Goal: Information Seeking & Learning: Learn about a topic

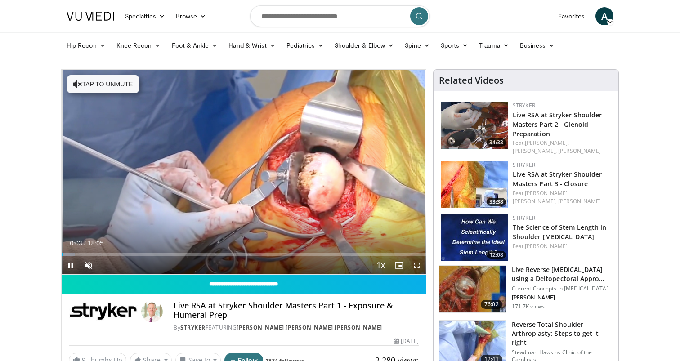
click at [417, 263] on video-js "**********" at bounding box center [244, 172] width 364 height 205
click at [417, 265] on span "Video Player" at bounding box center [417, 265] width 18 height 18
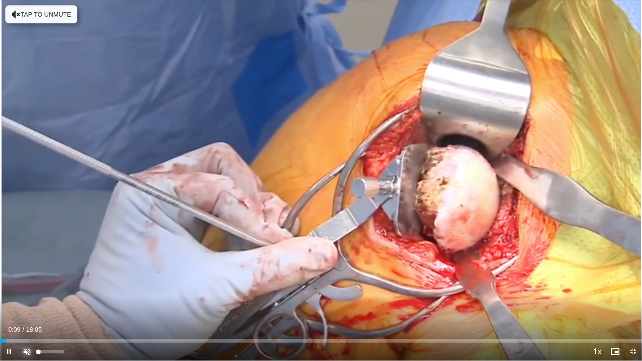
click at [27, 348] on span "Video Player" at bounding box center [27, 352] width 18 height 18
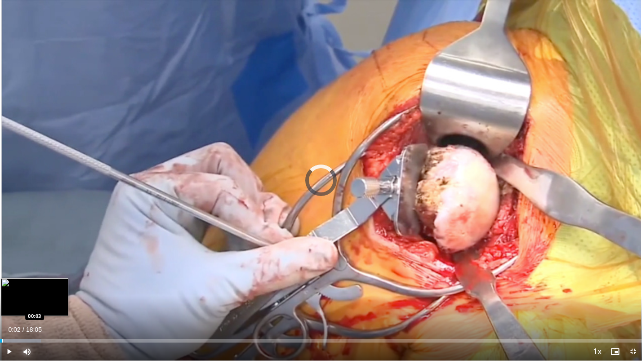
drag, startPoint x: 8, startPoint y: 339, endPoint x: 1, endPoint y: 339, distance: 7.2
click at [1, 339] on div "Loaded : 6.39% 00:04 00:03" at bounding box center [321, 341] width 642 height 4
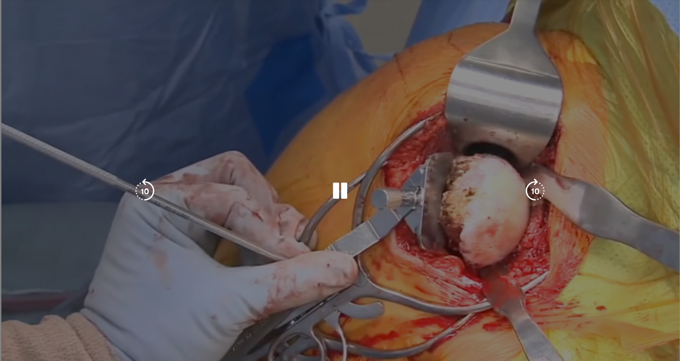
scroll to position [3, 0]
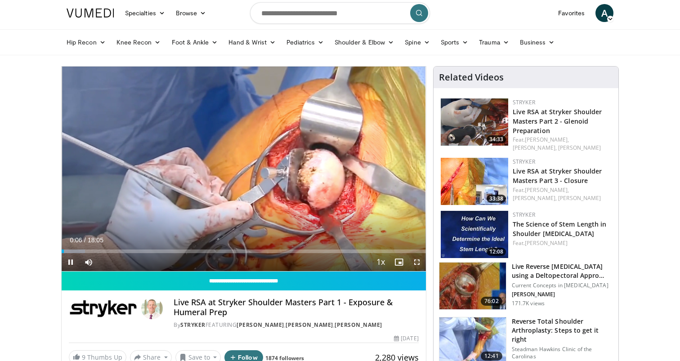
click at [420, 263] on span "Video Player" at bounding box center [417, 262] width 18 height 18
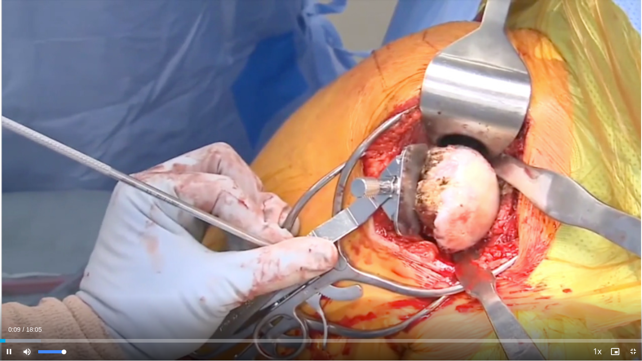
click at [27, 353] on span "Video Player" at bounding box center [27, 352] width 18 height 18
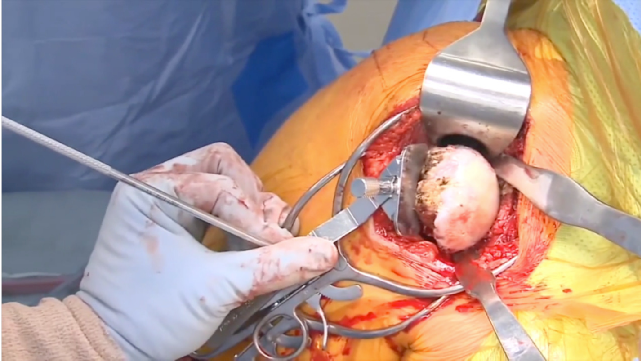
click at [27, 353] on div "10 seconds Tap to unmute" at bounding box center [321, 180] width 642 height 361
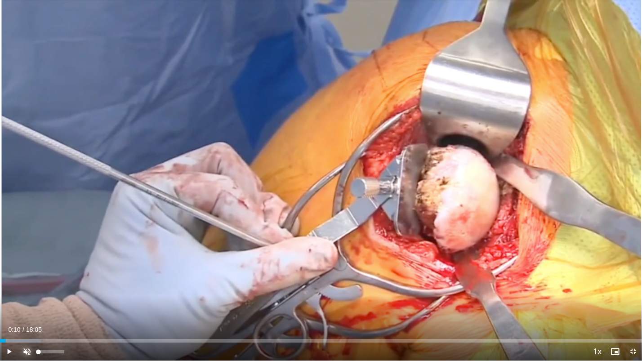
click at [27, 349] on span "Video Player" at bounding box center [27, 352] width 18 height 18
click at [419, 343] on div "Current Time 0:10 / Duration 18:05 Play Skip Backward Skip Forward Mute 77% Loa…" at bounding box center [321, 352] width 642 height 18
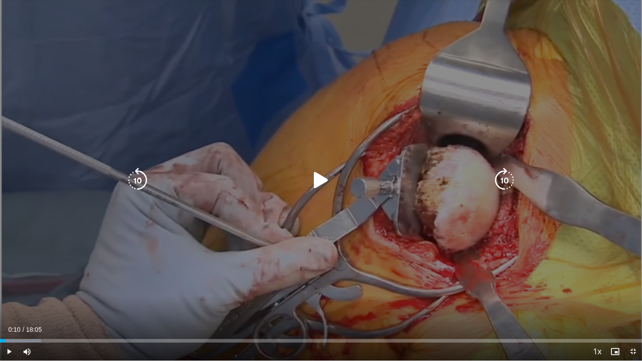
click at [418, 172] on div "Video Player" at bounding box center [321, 180] width 385 height 18
click at [326, 182] on icon "Video Player" at bounding box center [320, 180] width 25 height 25
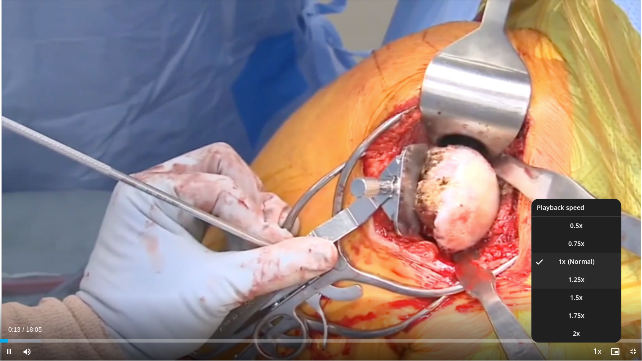
click at [582, 281] on span "1.25x" at bounding box center [576, 279] width 16 height 9
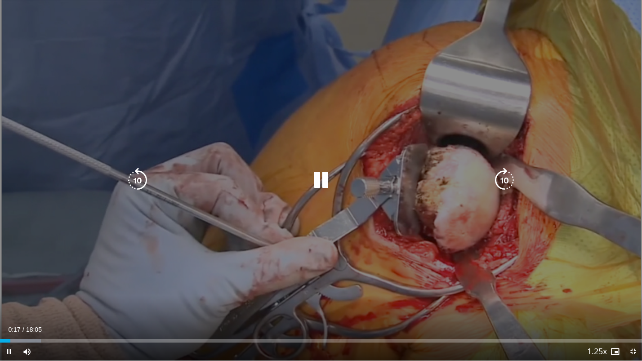
click at [319, 192] on icon "Video Player" at bounding box center [320, 180] width 25 height 25
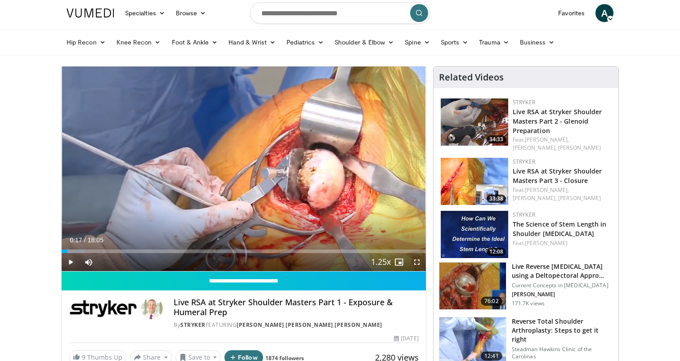
click at [107, 306] on img at bounding box center [103, 309] width 69 height 22
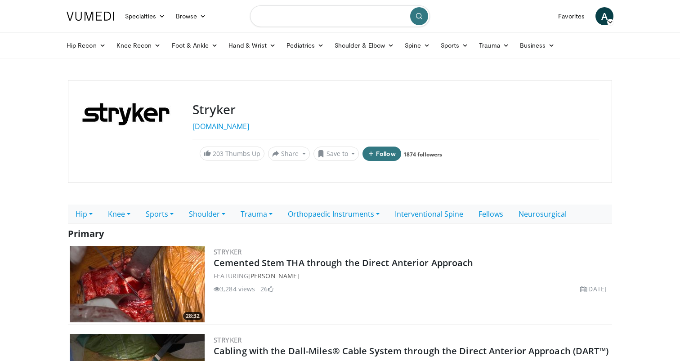
click at [316, 12] on input "Search topics, interventions" at bounding box center [340, 16] width 180 height 22
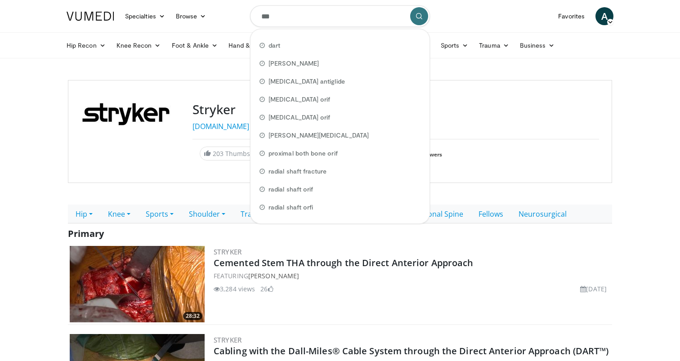
type input "****"
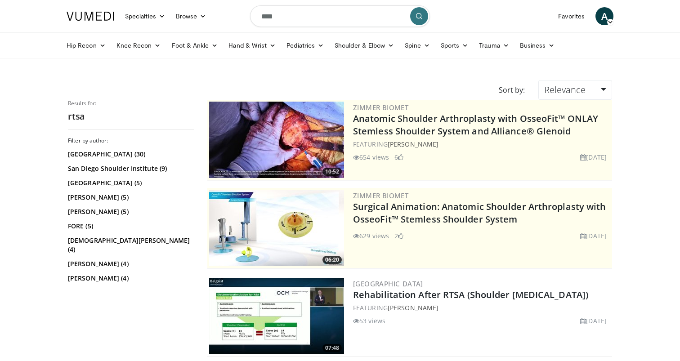
click at [257, 124] on img at bounding box center [276, 140] width 135 height 76
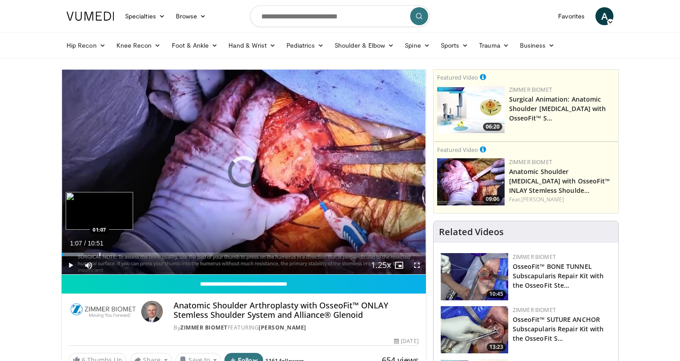
click at [99, 250] on div "Loaded : 6.08% 00:02 01:07" at bounding box center [244, 252] width 364 height 9
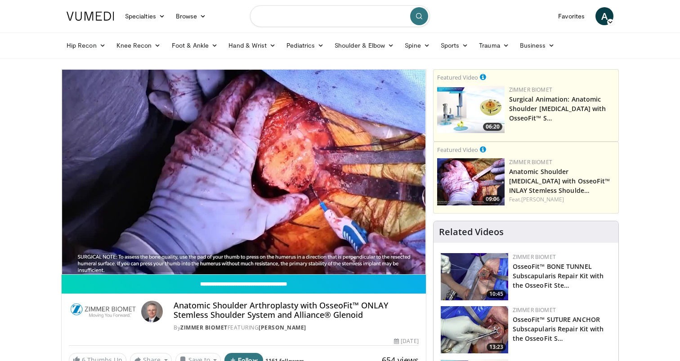
click at [337, 14] on input "Search topics, interventions" at bounding box center [340, 16] width 180 height 22
type input "**********"
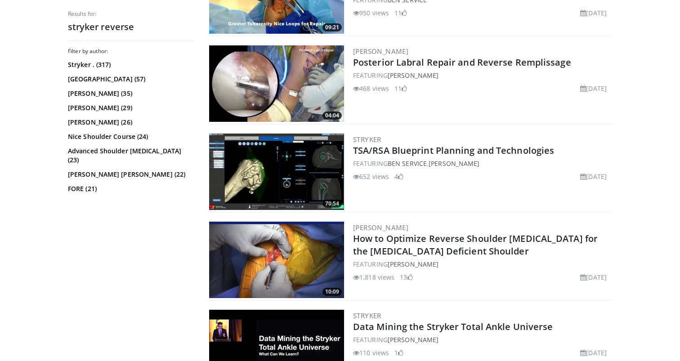
scroll to position [587, 0]
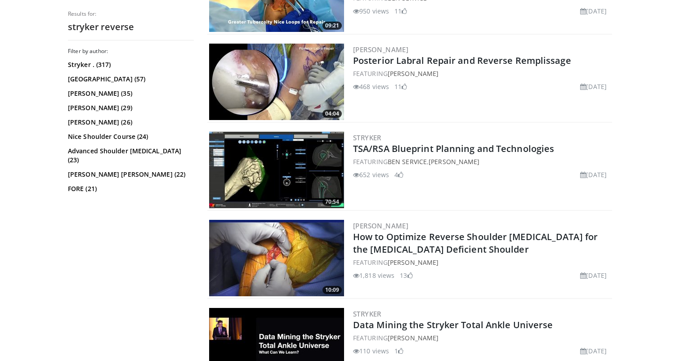
click at [272, 261] on img at bounding box center [276, 258] width 135 height 76
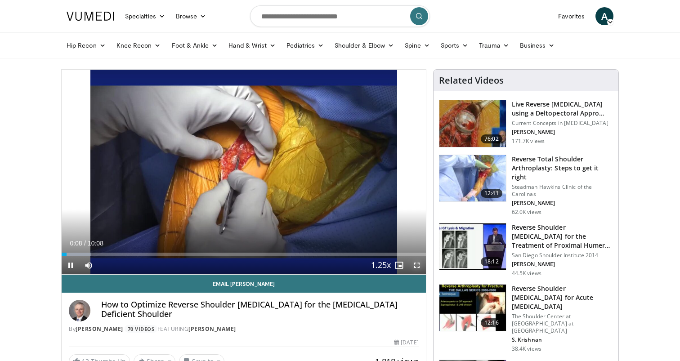
click at [416, 268] on span "Video Player" at bounding box center [417, 265] width 18 height 18
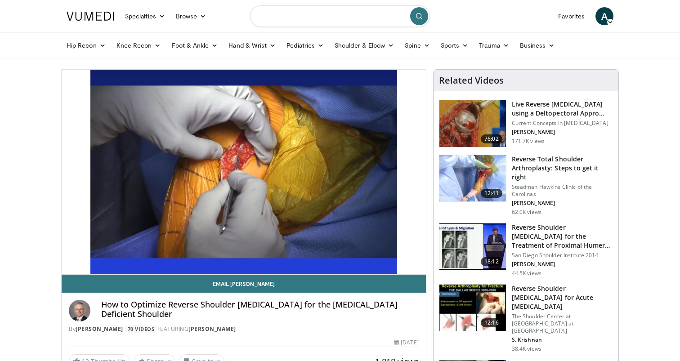
click at [299, 18] on input "Search topics, interventions" at bounding box center [340, 16] width 180 height 22
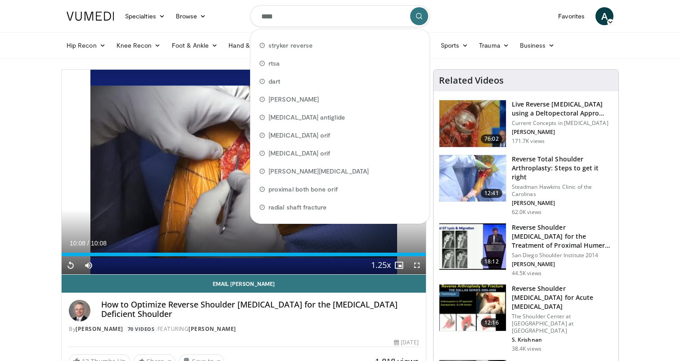
type input "*****"
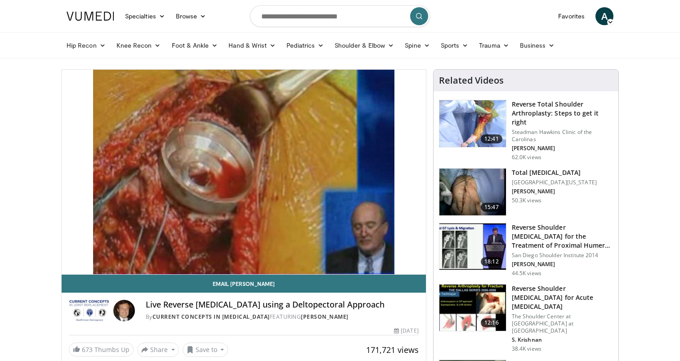
click at [466, 126] on img at bounding box center [472, 123] width 67 height 47
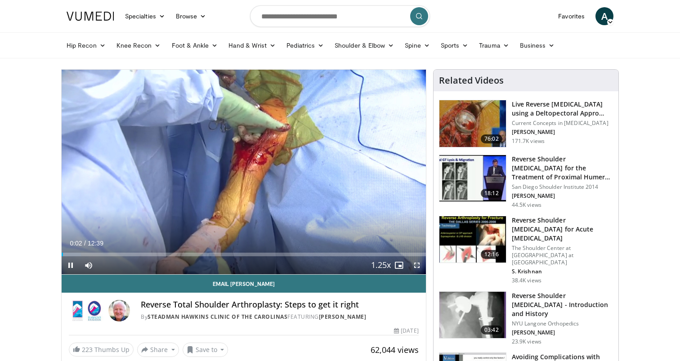
click at [418, 266] on span "Video Player" at bounding box center [417, 265] width 18 height 18
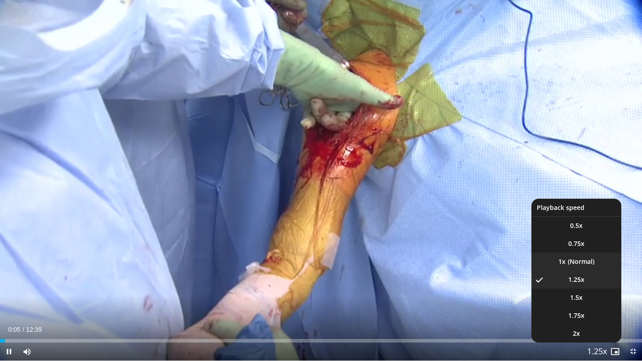
click at [591, 265] on li "1x" at bounding box center [576, 262] width 90 height 18
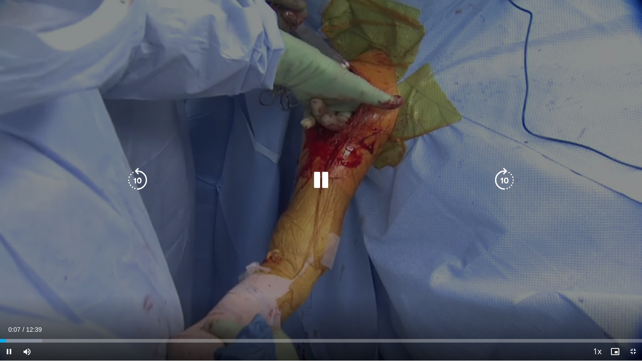
click at [148, 292] on div "10 seconds Tap to unmute" at bounding box center [321, 180] width 642 height 361
click at [307, 182] on div "Video Player" at bounding box center [321, 180] width 385 height 18
click at [320, 177] on icon "Video Player" at bounding box center [320, 180] width 25 height 25
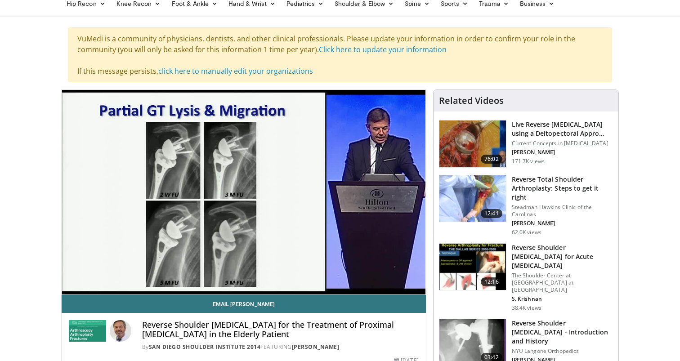
scroll to position [46, 0]
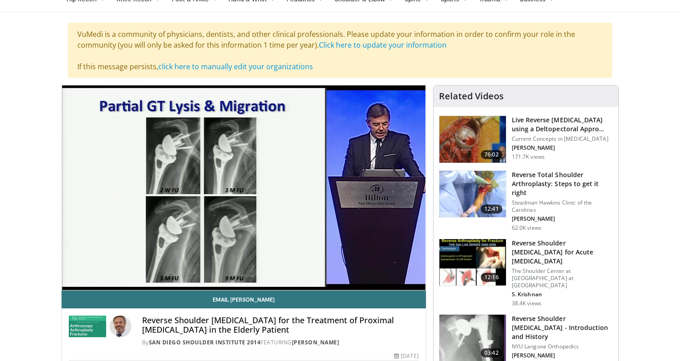
click at [478, 143] on img at bounding box center [472, 139] width 67 height 47
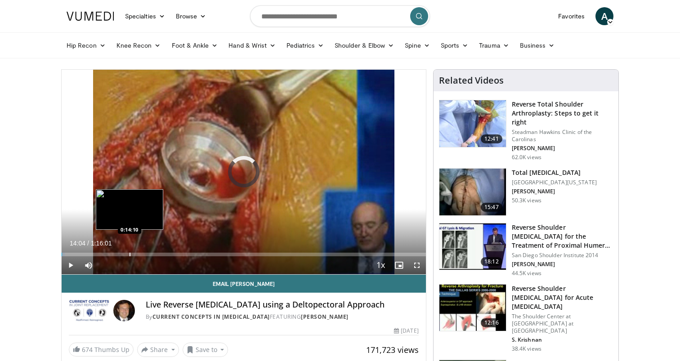
click at [129, 254] on div "Loaded : 0.87% 0:00:01 0:14:10" at bounding box center [244, 255] width 364 height 4
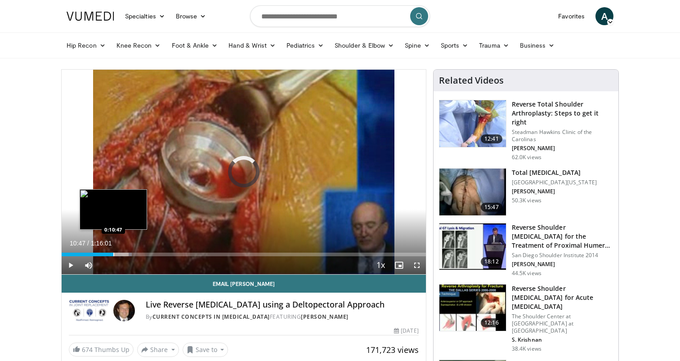
click at [113, 251] on div "Loaded : 19.31% 0:10:47 0:10:47" at bounding box center [244, 252] width 364 height 9
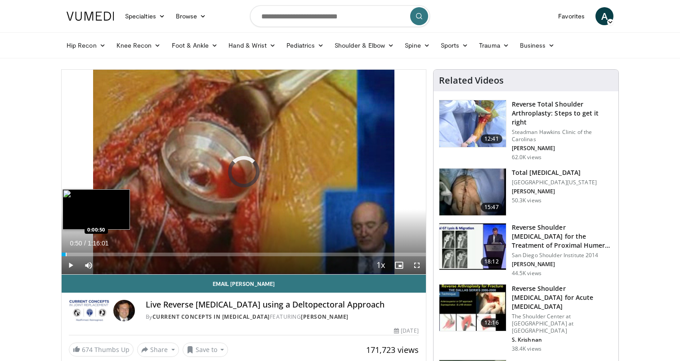
click at [66, 255] on div "Progress Bar" at bounding box center [66, 255] width 1 height 4
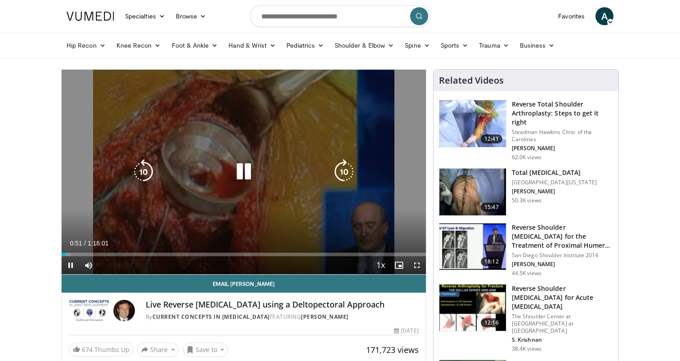
click at [256, 175] on div "Video Player" at bounding box center [243, 172] width 219 height 18
click at [246, 176] on icon "Video Player" at bounding box center [243, 171] width 25 height 25
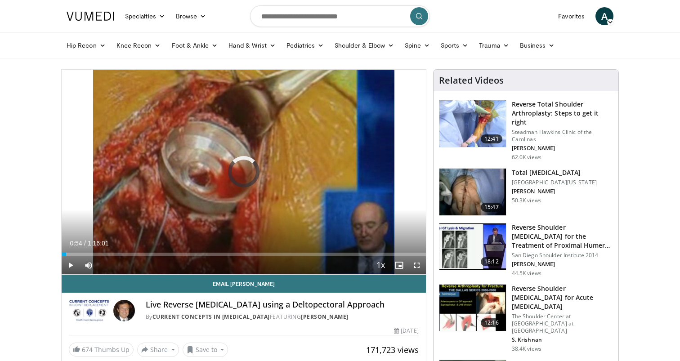
drag, startPoint x: 63, startPoint y: 254, endPoint x: 47, endPoint y: 254, distance: 15.7
click at [422, 262] on span "Video Player" at bounding box center [417, 265] width 18 height 18
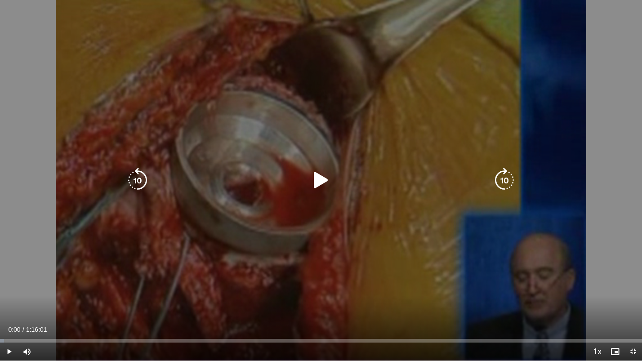
click at [326, 186] on icon "Video Player" at bounding box center [320, 180] width 25 height 25
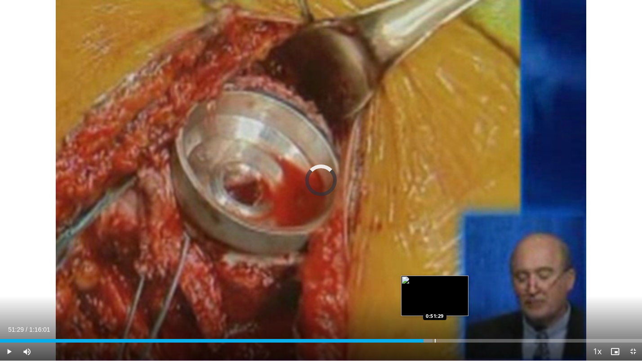
click at [435, 341] on div "Progress Bar" at bounding box center [435, 341] width 1 height 4
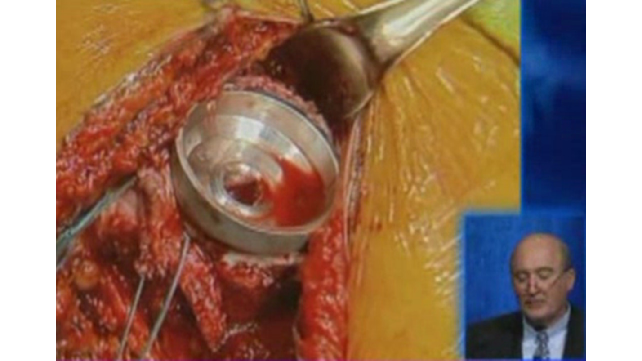
click at [435, 342] on video-js "**********" at bounding box center [321, 180] width 642 height 361
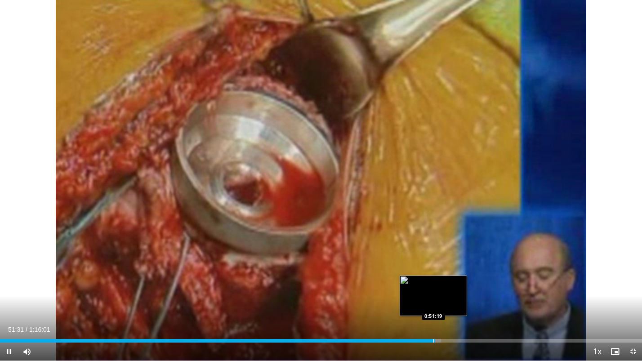
click at [433, 341] on div "Progress Bar" at bounding box center [433, 341] width 1 height 4
click at [432, 341] on div "Progress Bar" at bounding box center [432, 341] width 1 height 4
click at [428, 341] on div "Loaded : 66.71% 0:50:41 0:50:41" at bounding box center [321, 341] width 642 height 4
click at [424, 341] on div "Progress Bar" at bounding box center [424, 341] width 1 height 4
click at [451, 340] on div "Progress Bar" at bounding box center [451, 341] width 1 height 4
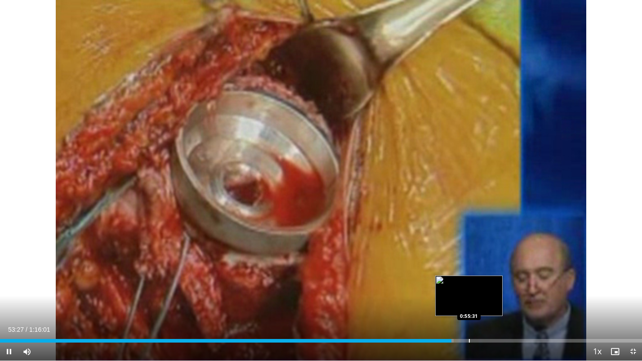
click at [469, 339] on div "Progress Bar" at bounding box center [469, 341] width 1 height 4
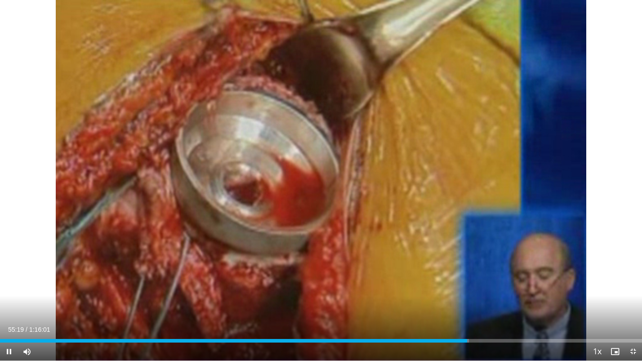
click at [485, 343] on div "Current Time 55:19 / Duration 1:16:01 Pause Skip Backward Skip Forward Mute Loa…" at bounding box center [321, 352] width 642 height 18
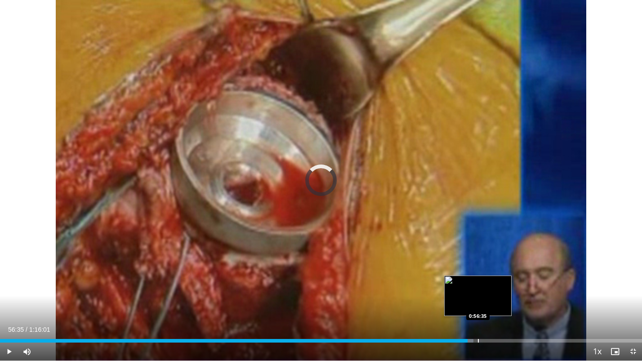
click at [478, 342] on div "Progress Bar" at bounding box center [478, 341] width 1 height 4
click at [492, 342] on div "Progress Bar" at bounding box center [492, 341] width 1 height 4
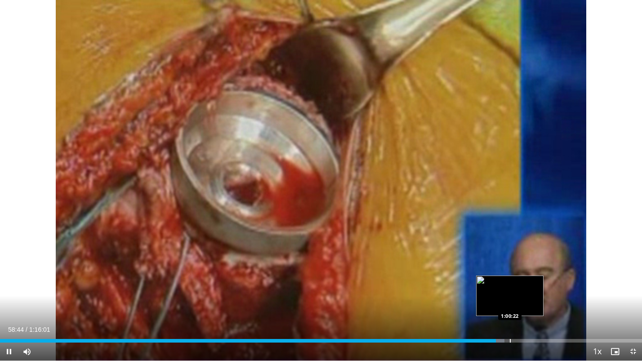
click at [510, 341] on div "Progress Bar" at bounding box center [510, 341] width 1 height 4
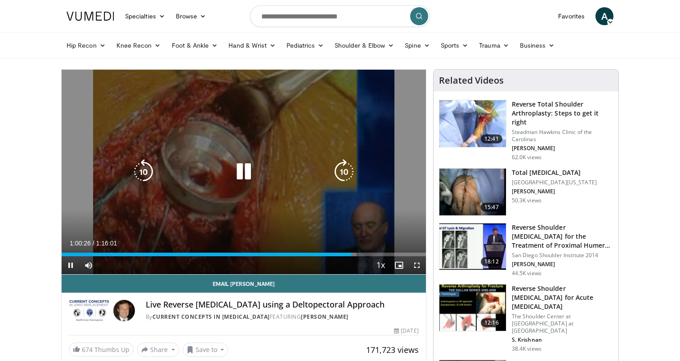
click at [287, 130] on div "10 seconds Tap to unmute" at bounding box center [244, 172] width 364 height 205
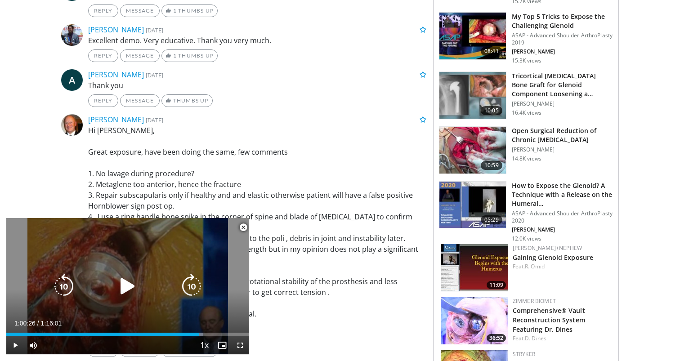
scroll to position [695, 0]
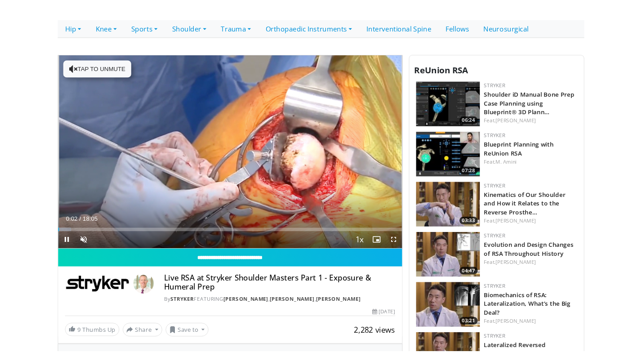
scroll to position [195, 0]
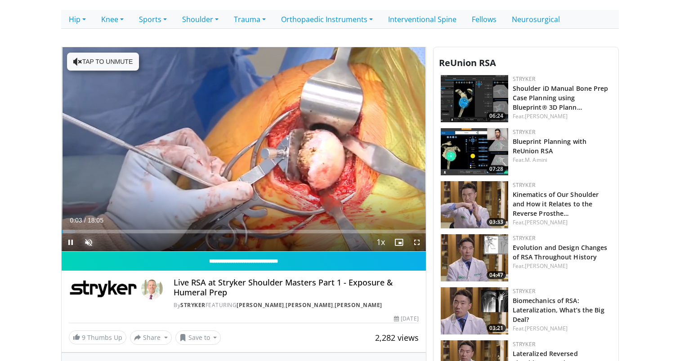
click at [89, 242] on span "Video Player" at bounding box center [89, 242] width 18 height 18
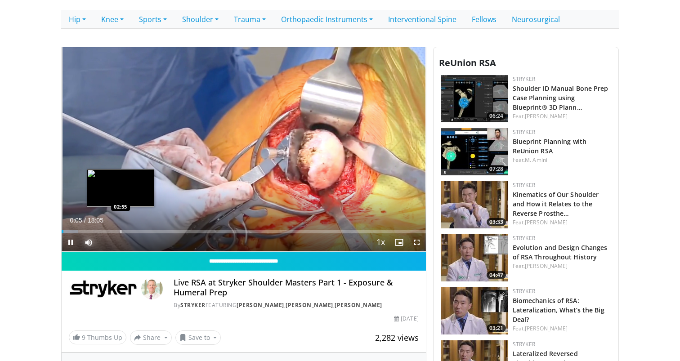
click at [120, 228] on div "Loaded : 4.56% 00:05 02:55" at bounding box center [244, 229] width 364 height 9
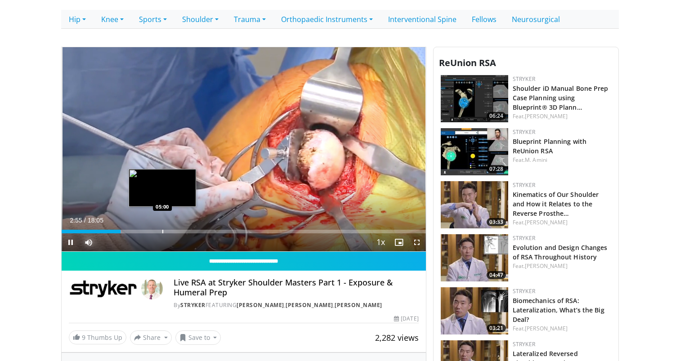
click at [162, 231] on div "Progress Bar" at bounding box center [162, 232] width 1 height 4
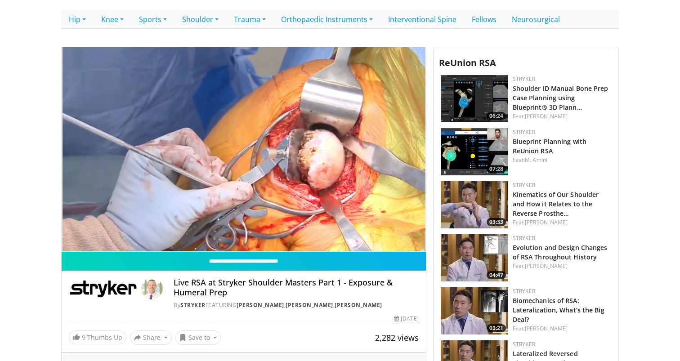
click at [127, 230] on video-js "**********" at bounding box center [244, 149] width 364 height 205
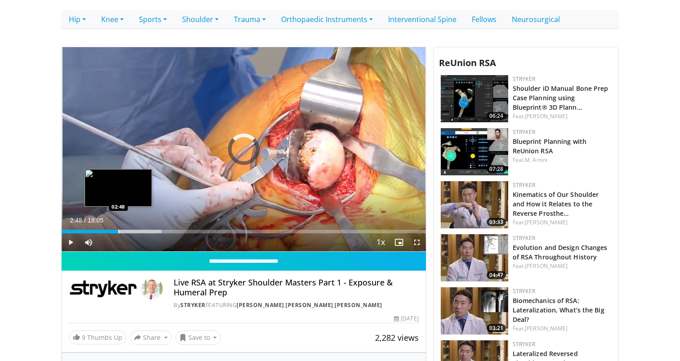
click at [118, 232] on div "Progress Bar" at bounding box center [118, 232] width 1 height 4
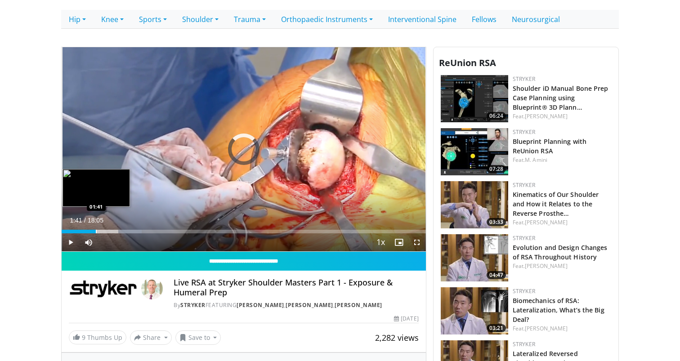
click at [96, 232] on div "Progress Bar" at bounding box center [96, 232] width 1 height 4
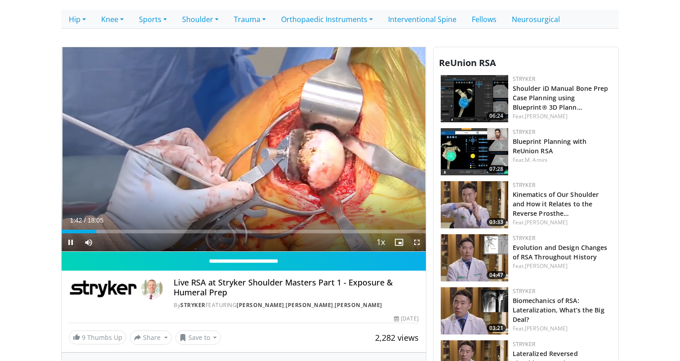
click at [423, 247] on span "Video Player" at bounding box center [417, 242] width 18 height 18
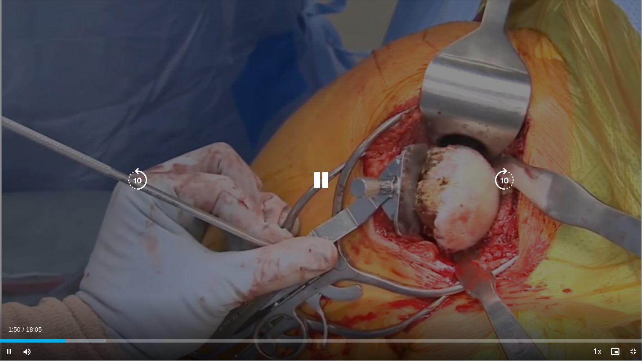
click at [411, 219] on div "10 seconds Tap to unmute" at bounding box center [321, 180] width 642 height 361
